Goal: Use online tool/utility

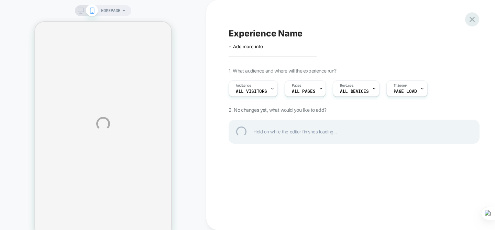
click at [471, 18] on div at bounding box center [472, 19] width 14 height 14
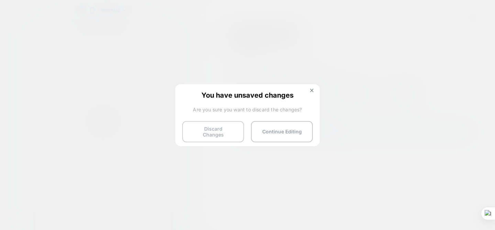
click at [239, 130] on button "Discard Changes" at bounding box center [213, 131] width 62 height 21
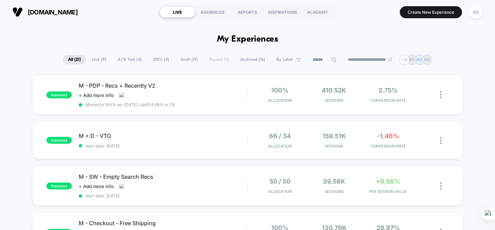
click at [78, 13] on span "[DOMAIN_NAME]" at bounding box center [53, 12] width 50 height 7
click at [17, 9] on img at bounding box center [17, 12] width 10 height 10
click at [41, 9] on span "[DOMAIN_NAME]" at bounding box center [53, 12] width 50 height 7
click at [12, 9] on img at bounding box center [17, 12] width 10 height 10
click at [474, 13] on div "AG" at bounding box center [475, 11] width 13 height 13
